Goal: Download file/media

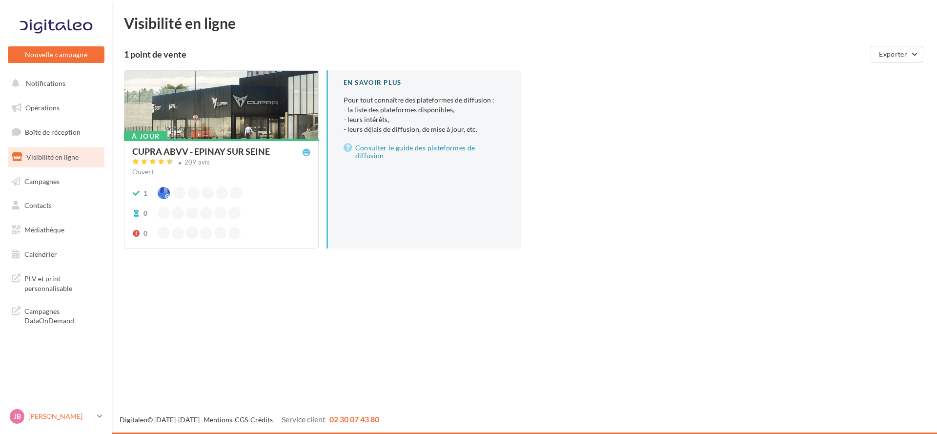
click at [77, 414] on p "[PERSON_NAME]" at bounding box center [60, 416] width 65 height 10
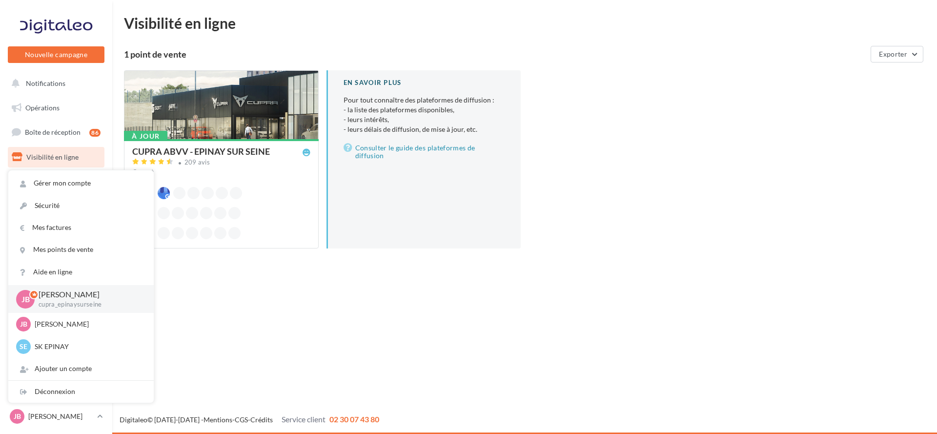
click at [427, 283] on div "Nouvelle campagne Nouvelle campagne Notifications Opérations Boîte de réception…" at bounding box center [468, 217] width 937 height 434
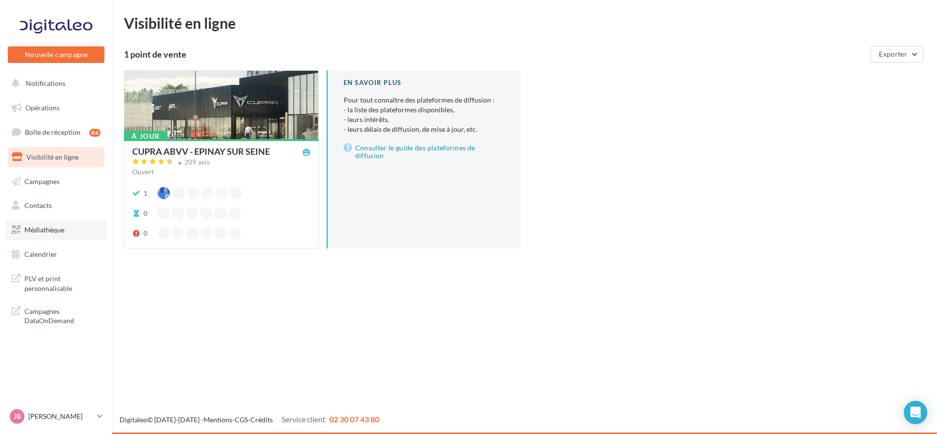
click at [66, 226] on link "Médiathèque" at bounding box center [56, 230] width 101 height 20
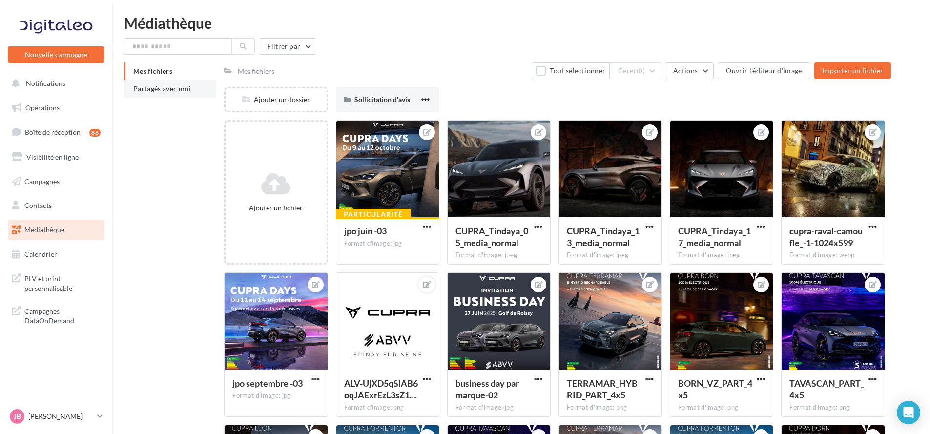
click at [176, 86] on span "Partagés avec moi" at bounding box center [162, 88] width 58 height 8
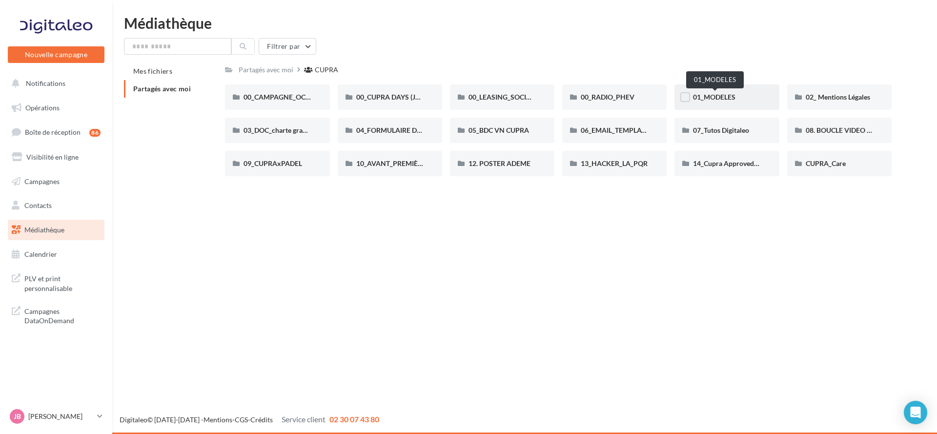
click at [730, 96] on span "01_MODELES" at bounding box center [714, 97] width 42 height 8
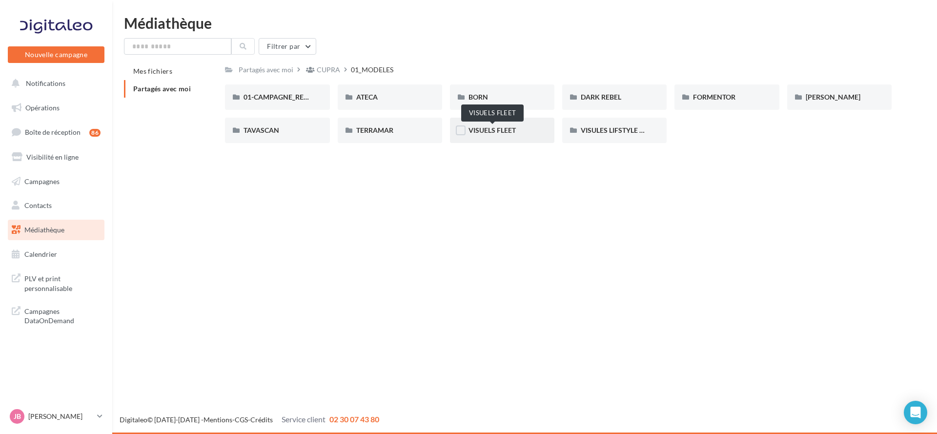
click at [498, 129] on span "VISUELS FLEET" at bounding box center [492, 130] width 47 height 8
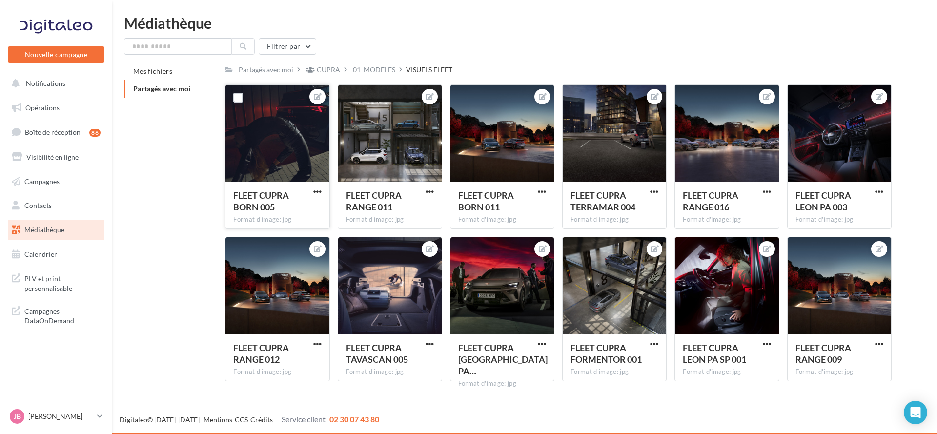
click at [321, 146] on div at bounding box center [276, 134] width 103 height 98
click at [239, 98] on label at bounding box center [238, 98] width 10 height 10
click at [353, 99] on label at bounding box center [351, 98] width 10 height 10
click at [463, 97] on label at bounding box center [463, 98] width 10 height 10
click at [239, 255] on label at bounding box center [238, 250] width 10 height 10
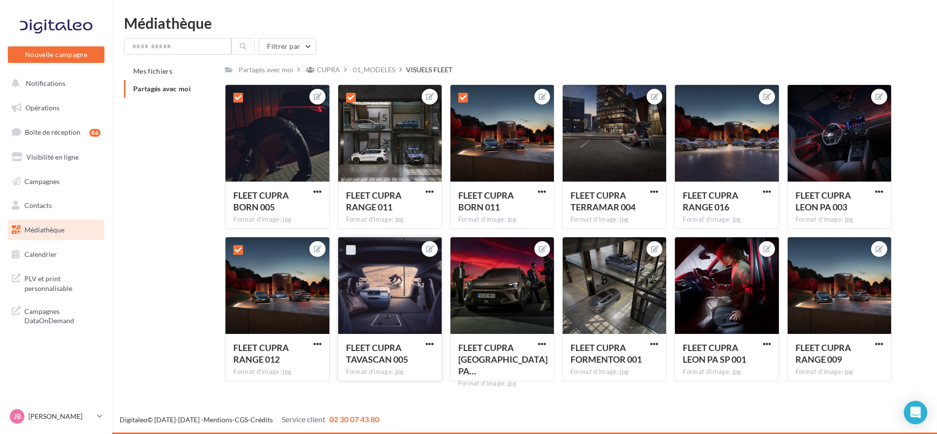
click at [350, 252] on label at bounding box center [351, 250] width 10 height 10
click at [463, 249] on label at bounding box center [463, 250] width 10 height 10
click at [581, 250] on div at bounding box center [575, 249] width 25 height 25
click at [579, 97] on label at bounding box center [576, 98] width 10 height 10
click at [578, 246] on label at bounding box center [576, 250] width 10 height 10
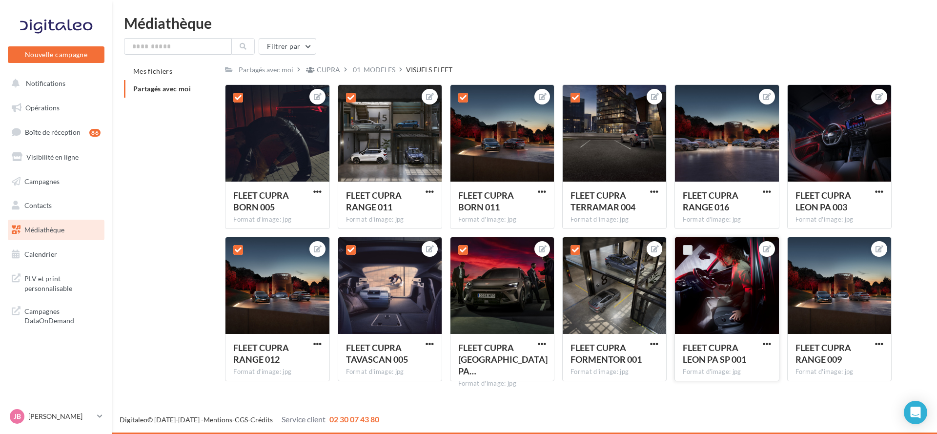
click at [688, 249] on label at bounding box center [688, 250] width 10 height 10
click at [688, 102] on label at bounding box center [688, 98] width 10 height 10
click at [798, 100] on label at bounding box center [800, 98] width 10 height 10
click at [803, 251] on label at bounding box center [800, 250] width 10 height 10
click at [433, 340] on span "button" at bounding box center [430, 344] width 8 height 8
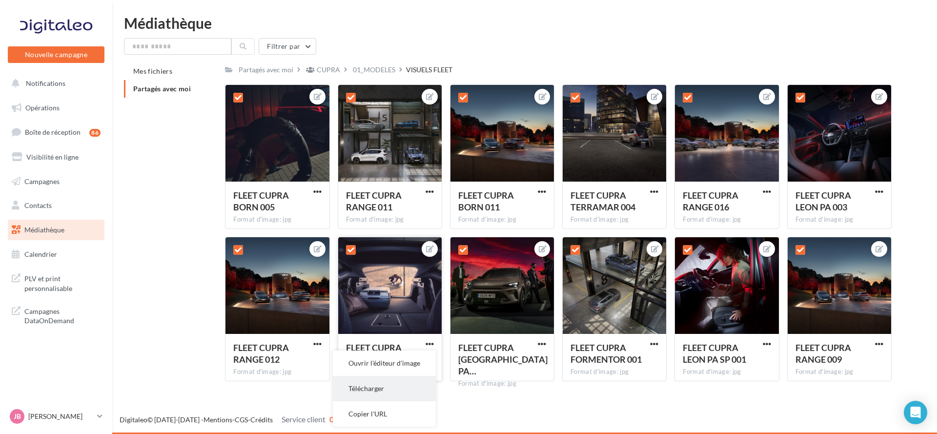
click at [401, 390] on button "Télécharger" at bounding box center [384, 388] width 103 height 25
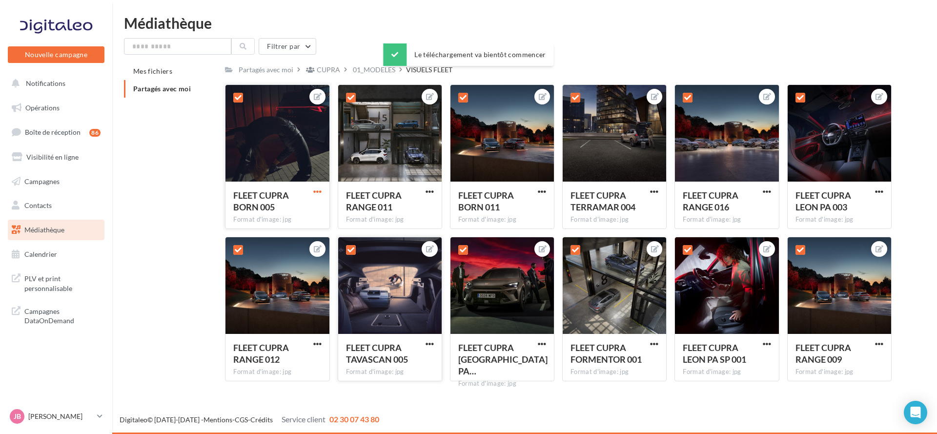
click at [319, 193] on span "button" at bounding box center [317, 191] width 8 height 8
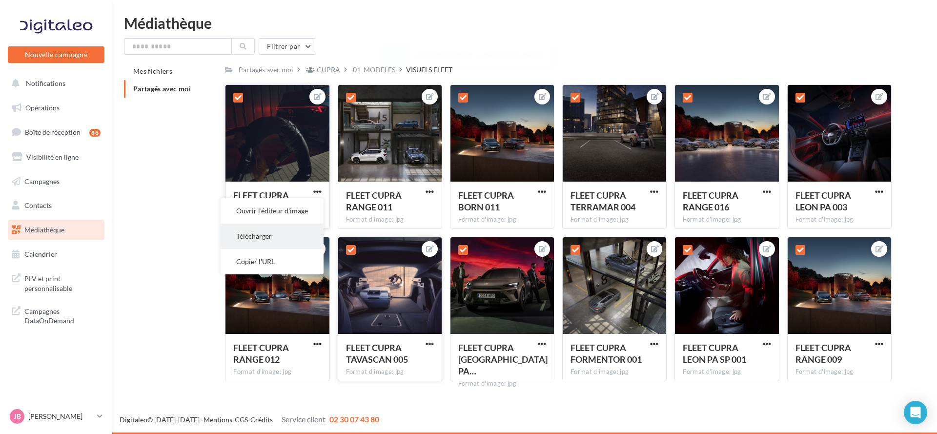
click at [306, 234] on button "Télécharger" at bounding box center [272, 236] width 103 height 25
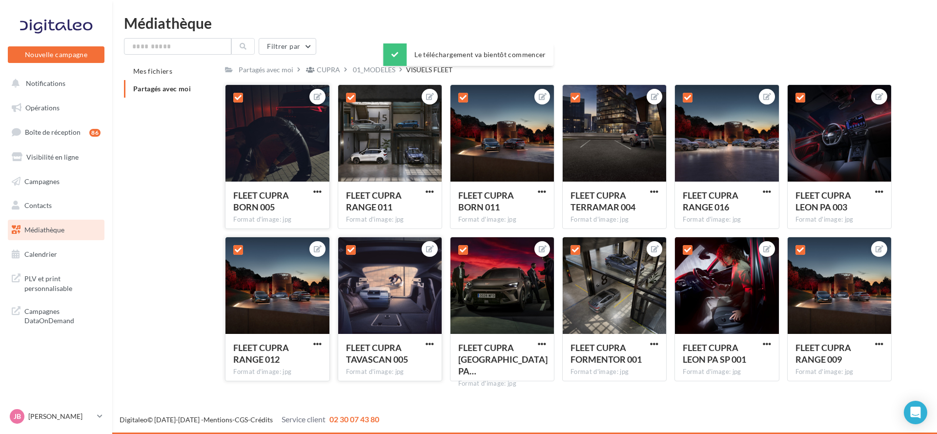
click at [317, 338] on div "FLEET CUPRA RANGE 012 Format d'image: jpg" at bounding box center [276, 357] width 103 height 46
click at [317, 347] on span "button" at bounding box center [317, 344] width 8 height 8
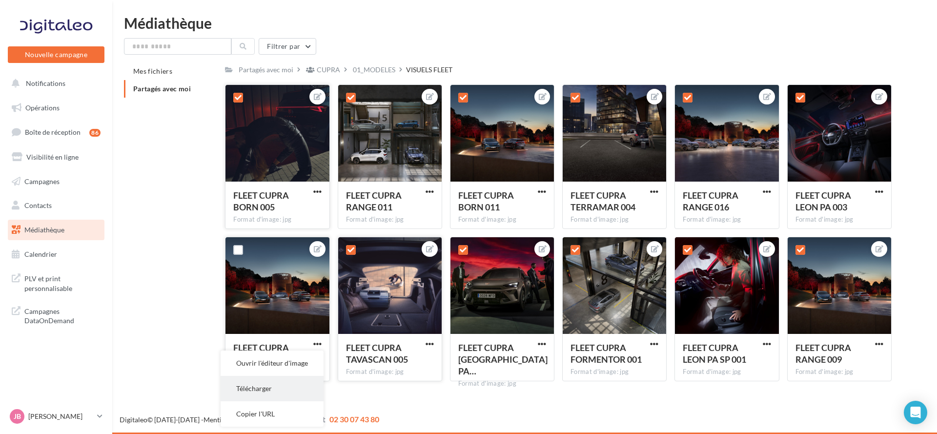
click at [287, 384] on button "Télécharger" at bounding box center [272, 388] width 103 height 25
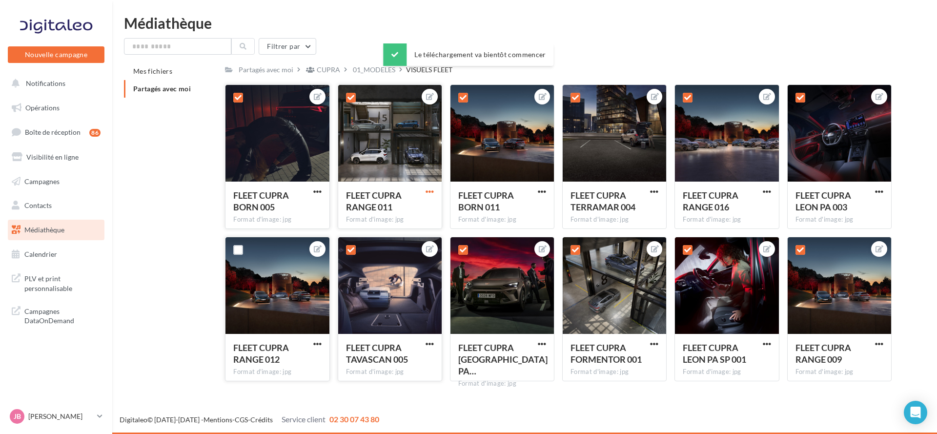
click at [426, 191] on span "button" at bounding box center [430, 191] width 8 height 8
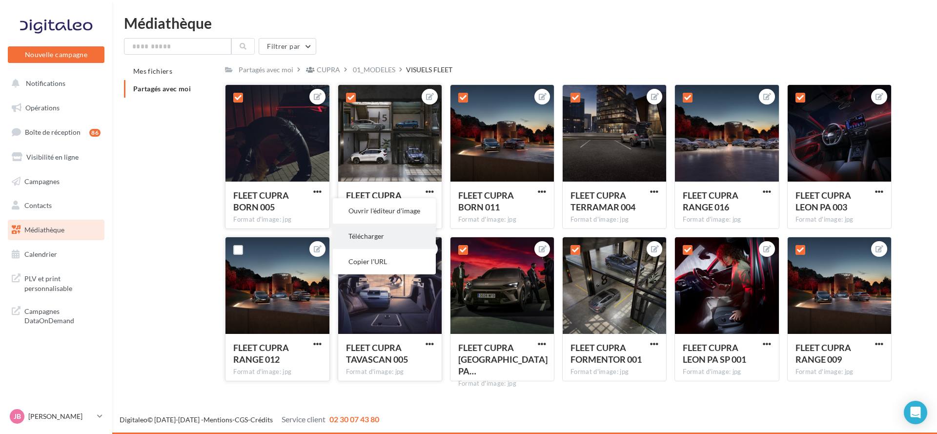
click at [418, 235] on button "Télécharger" at bounding box center [384, 236] width 103 height 25
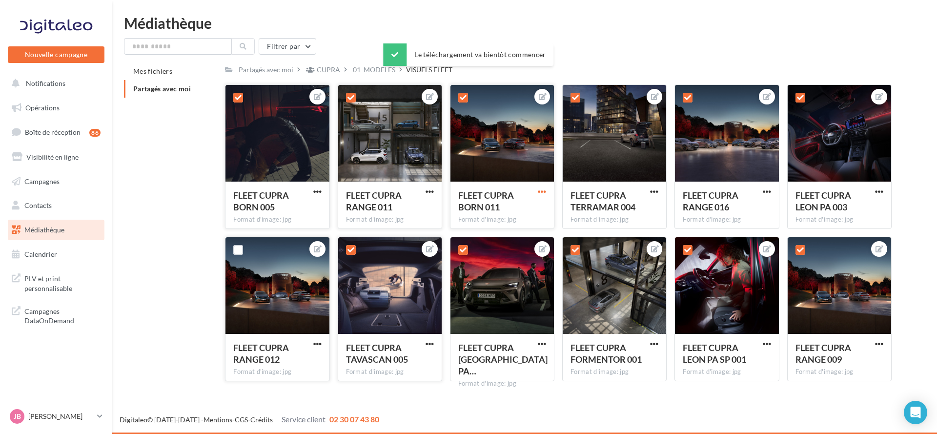
click at [539, 191] on span "button" at bounding box center [542, 191] width 8 height 8
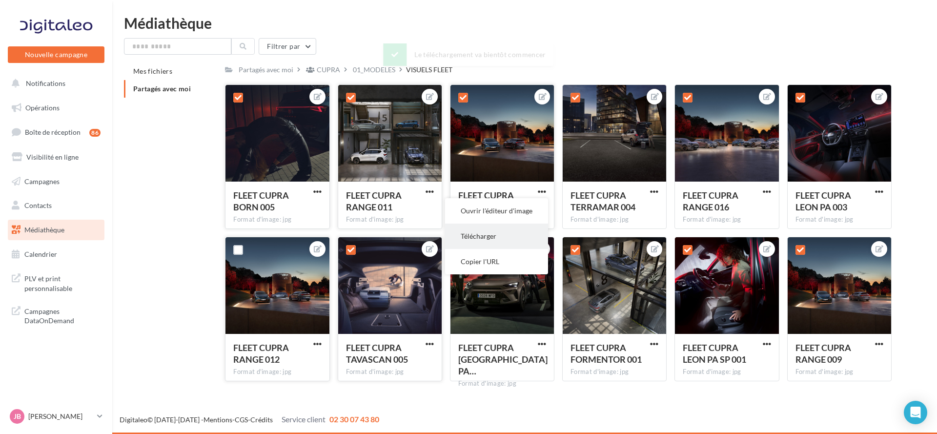
click at [523, 236] on button "Télécharger" at bounding box center [496, 236] width 103 height 25
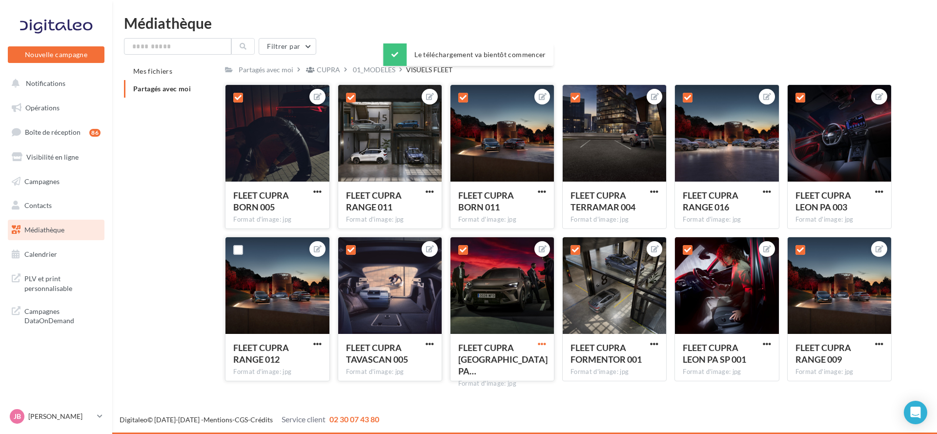
click at [540, 340] on span "button" at bounding box center [542, 344] width 8 height 8
click at [523, 389] on button "Télécharger" at bounding box center [496, 388] width 103 height 25
click at [884, 67] on div "Partagés avec moi CUPRA 01_MODELES VISUELS FLEET" at bounding box center [558, 69] width 667 height 14
click at [652, 191] on span "button" at bounding box center [654, 191] width 8 height 8
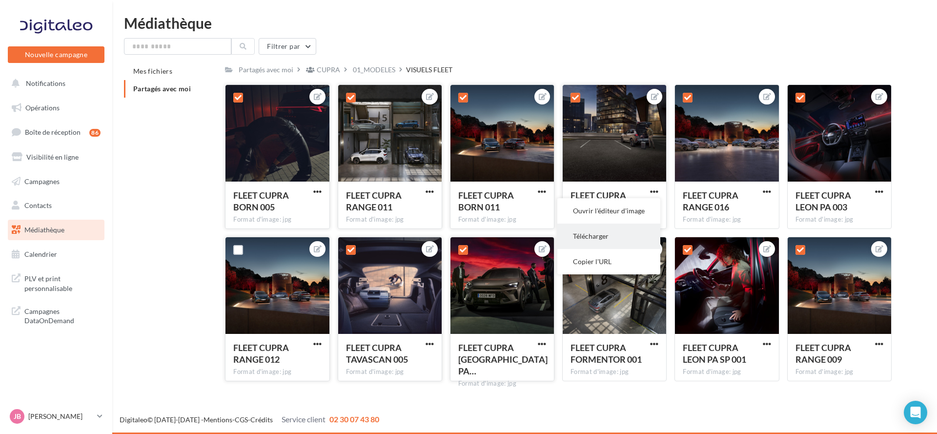
click at [618, 240] on button "Télécharger" at bounding box center [608, 236] width 103 height 25
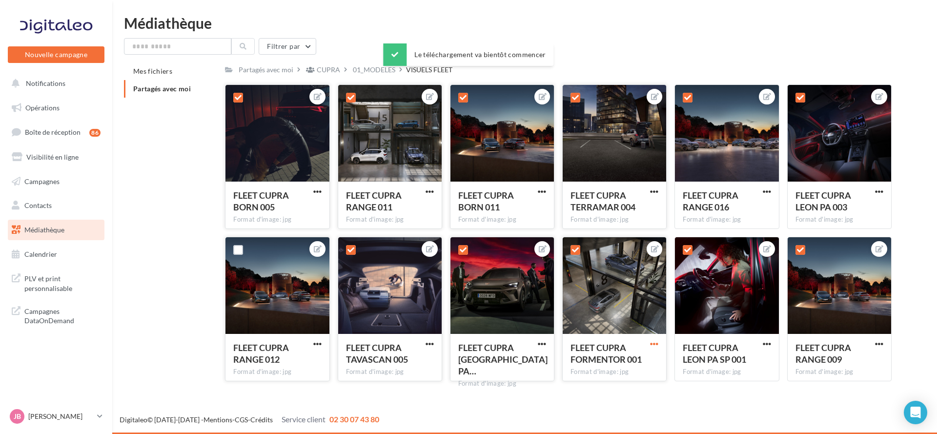
click at [656, 344] on span "button" at bounding box center [654, 344] width 8 height 8
click at [621, 391] on button "Télécharger" at bounding box center [608, 388] width 103 height 25
click at [768, 192] on span "button" at bounding box center [767, 191] width 8 height 8
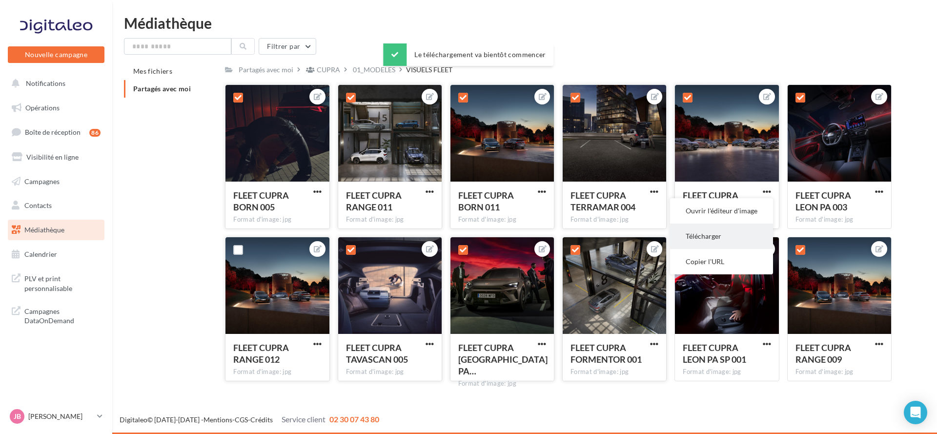
click at [735, 237] on button "Télécharger" at bounding box center [721, 236] width 103 height 25
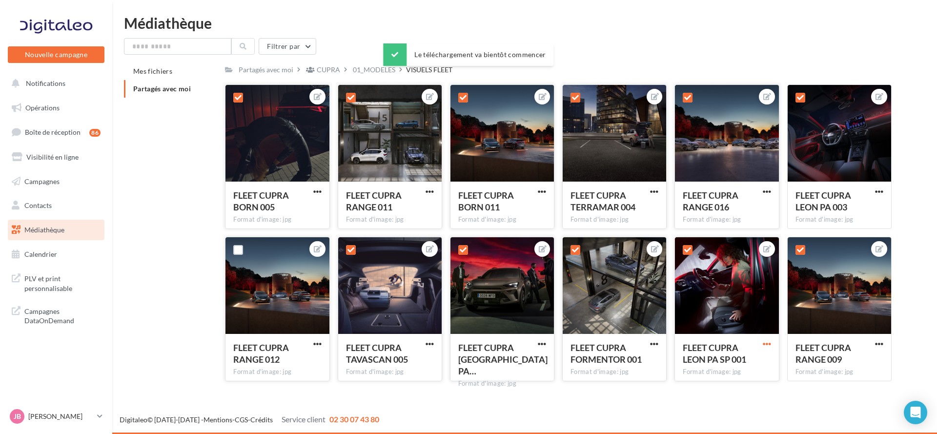
click at [769, 341] on span "button" at bounding box center [767, 344] width 8 height 8
click at [732, 388] on button "Télécharger" at bounding box center [721, 388] width 103 height 25
click at [880, 195] on span "button" at bounding box center [879, 191] width 8 height 8
click at [842, 243] on button "Télécharger" at bounding box center [833, 236] width 103 height 25
click at [882, 340] on span "button" at bounding box center [879, 344] width 8 height 8
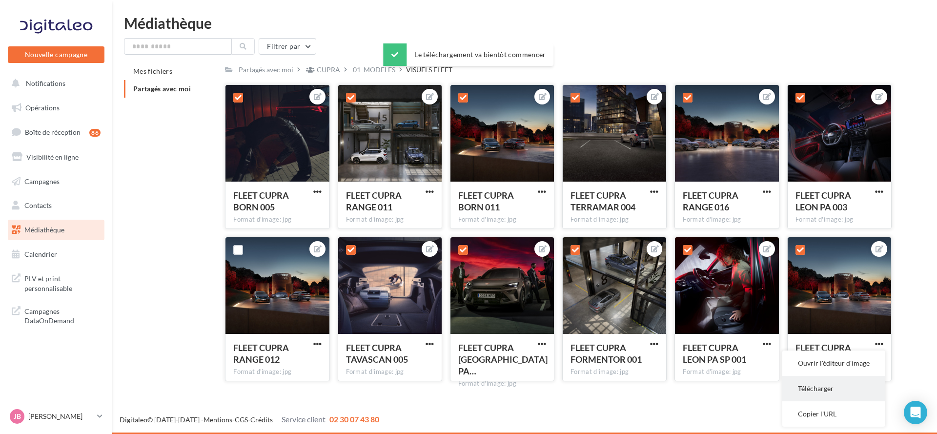
click at [839, 388] on button "Télécharger" at bounding box center [833, 388] width 103 height 25
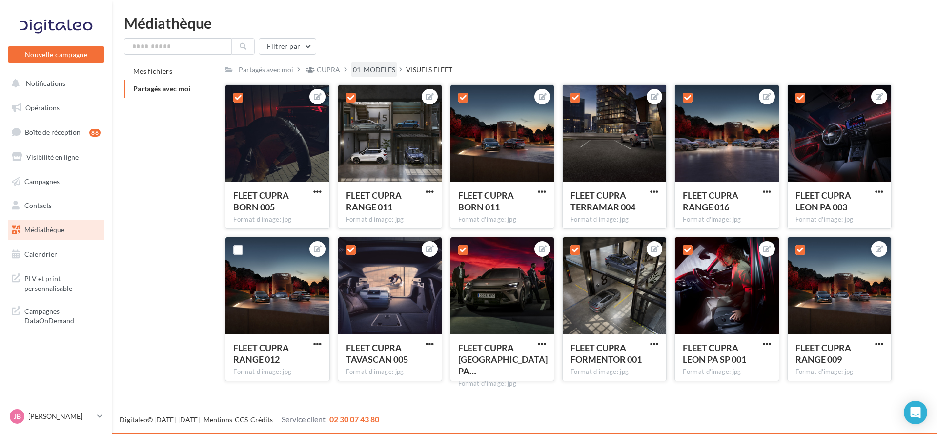
click at [386, 69] on div "01_MODELES" at bounding box center [374, 70] width 42 height 10
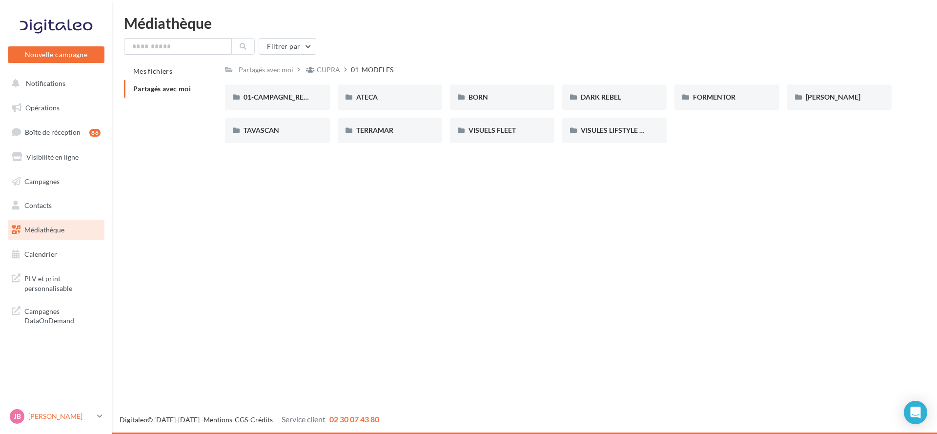
click at [72, 415] on p "[PERSON_NAME]" at bounding box center [60, 416] width 65 height 10
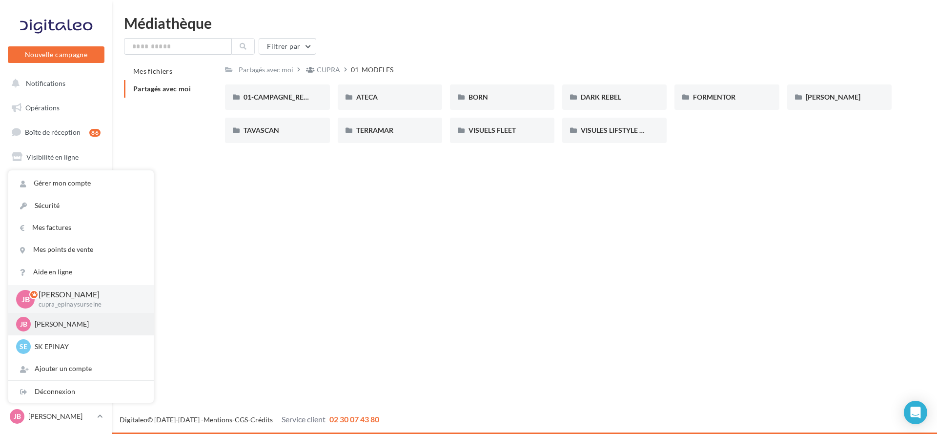
click at [102, 323] on p "[PERSON_NAME]" at bounding box center [88, 324] width 107 height 10
